Goal: Information Seeking & Learning: Learn about a topic

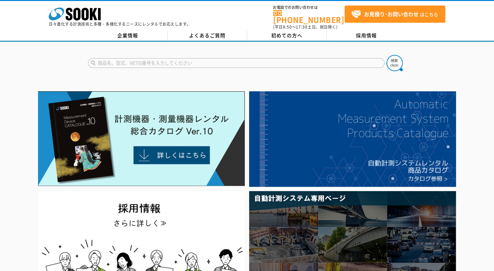
click at [133, 59] on input "text" at bounding box center [236, 63] width 297 height 10
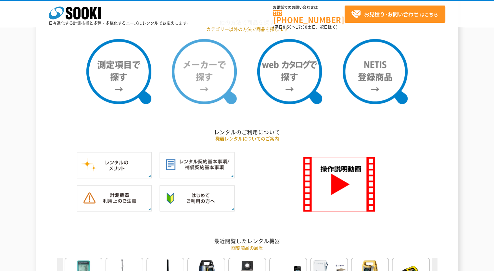
scroll to position [520, 0]
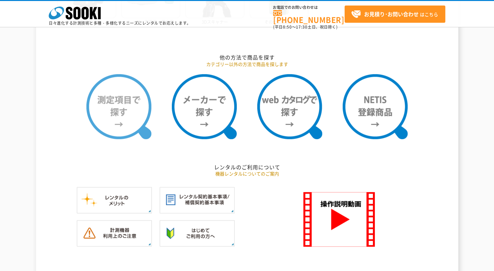
type input "商品名、型式、NETIS番号を入力してください"
click at [141, 121] on img at bounding box center [118, 106] width 65 height 65
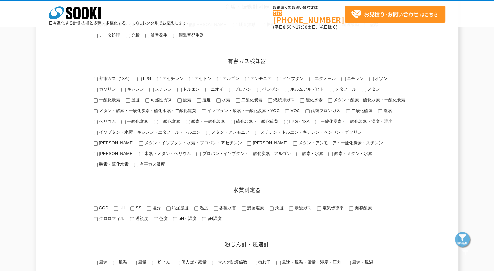
scroll to position [163, 0]
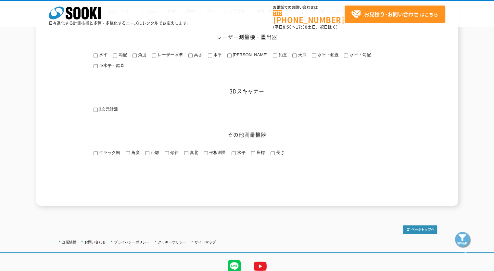
scroll to position [962, 0]
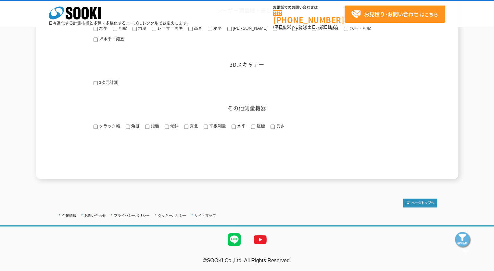
click at [272, 125] on input "長さ" at bounding box center [273, 126] width 4 height 4
checkbox input "true"
click at [464, 239] on img at bounding box center [463, 240] width 16 height 16
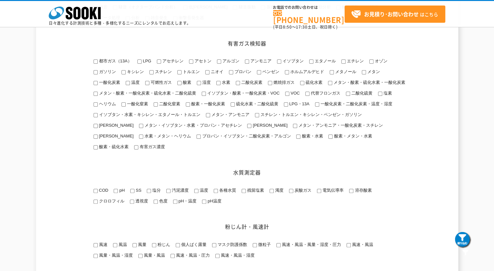
scroll to position [0, 0]
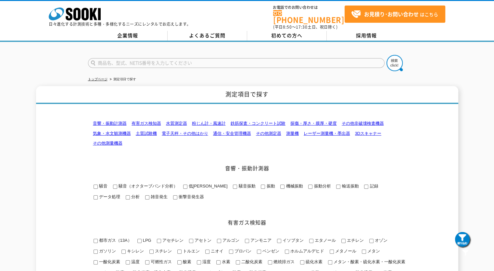
click at [280, 185] on input "機械振動" at bounding box center [282, 187] width 4 height 4
click at [465, 242] on img at bounding box center [463, 240] width 16 height 16
click at [280, 185] on input "機械振動" at bounding box center [282, 187] width 4 height 4
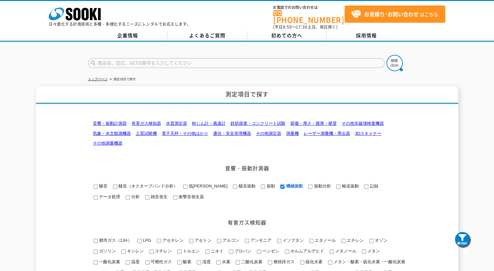
checkbox input "false"
click at [308, 185] on input "振動分析" at bounding box center [310, 187] width 4 height 4
checkbox input "true"
click at [455, 236] on img at bounding box center [463, 240] width 16 height 16
click at [100, 77] on link "トップページ" at bounding box center [98, 79] width 20 height 4
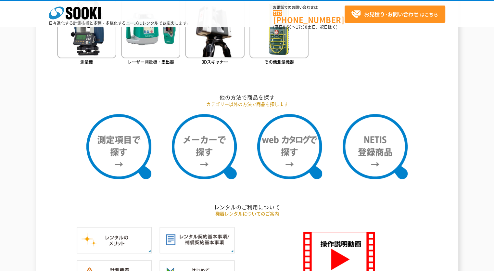
scroll to position [520, 0]
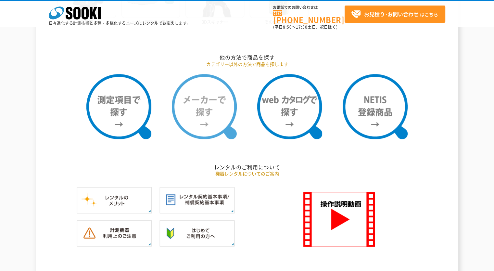
click at [202, 114] on img at bounding box center [204, 106] width 65 height 65
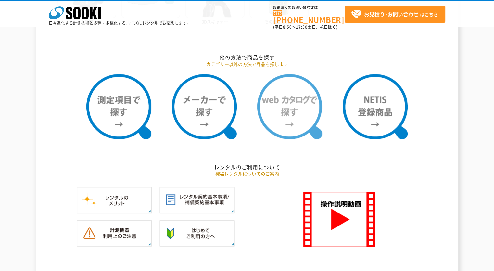
click at [303, 98] on img at bounding box center [289, 106] width 65 height 65
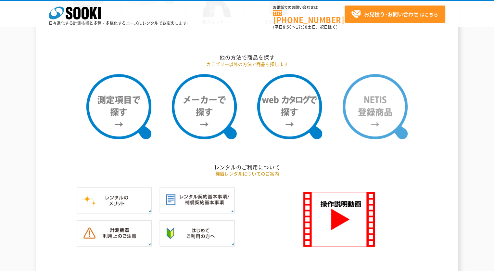
click at [394, 103] on img at bounding box center [375, 106] width 65 height 65
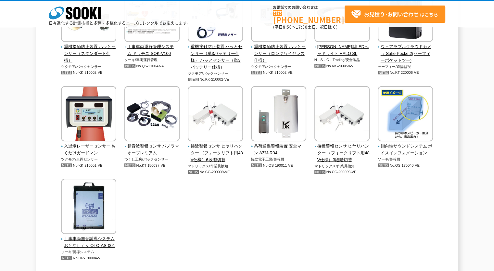
scroll to position [1435, 0]
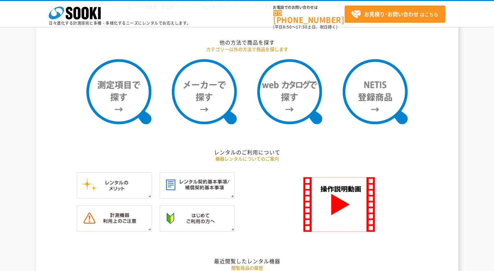
scroll to position [455, 0]
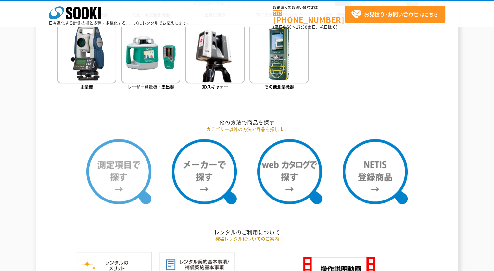
click at [140, 159] on img at bounding box center [118, 171] width 65 height 65
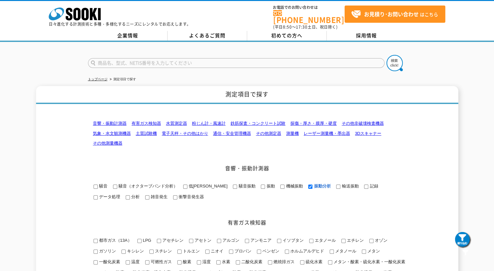
click at [82, 7] on div "株式会社 ソーキ spMenu" at bounding box center [75, 14] width 52 height 14
click at [83, 12] on icon at bounding box center [85, 14] width 7 height 13
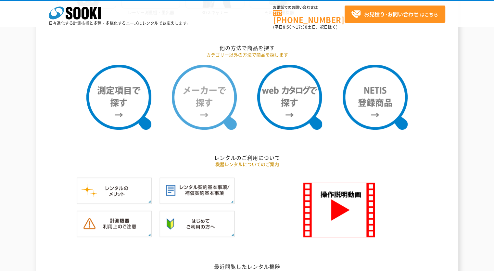
scroll to position [520, 0]
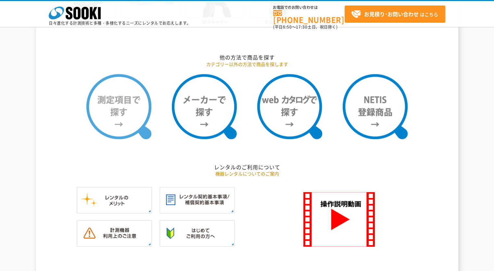
click at [114, 109] on img at bounding box center [118, 106] width 65 height 65
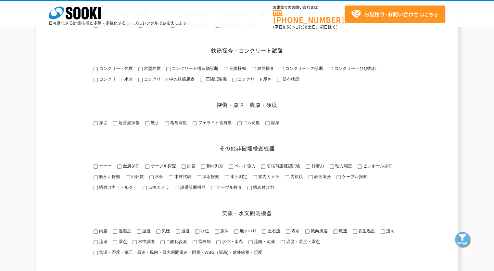
scroll to position [377, 0]
